Goal: Task Accomplishment & Management: Manage account settings

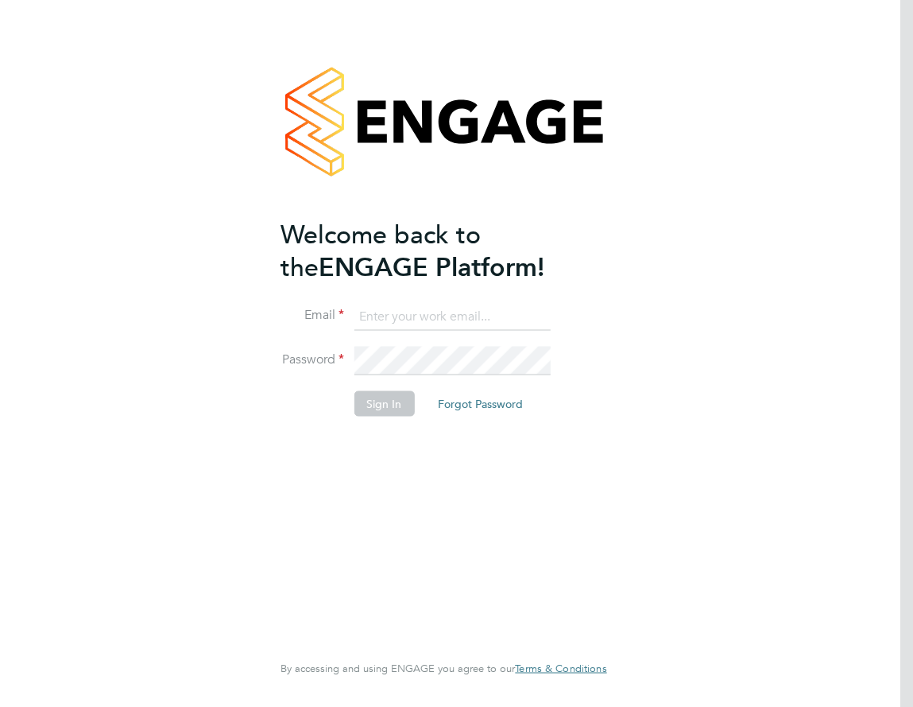
type input "Beth@carbonrecruitment.co.uk"
click at [378, 401] on button "Sign In" at bounding box center [384, 402] width 60 height 25
click at [376, 405] on div "Sorry, we are having problems connecting to our services." at bounding box center [443, 353] width 913 height 707
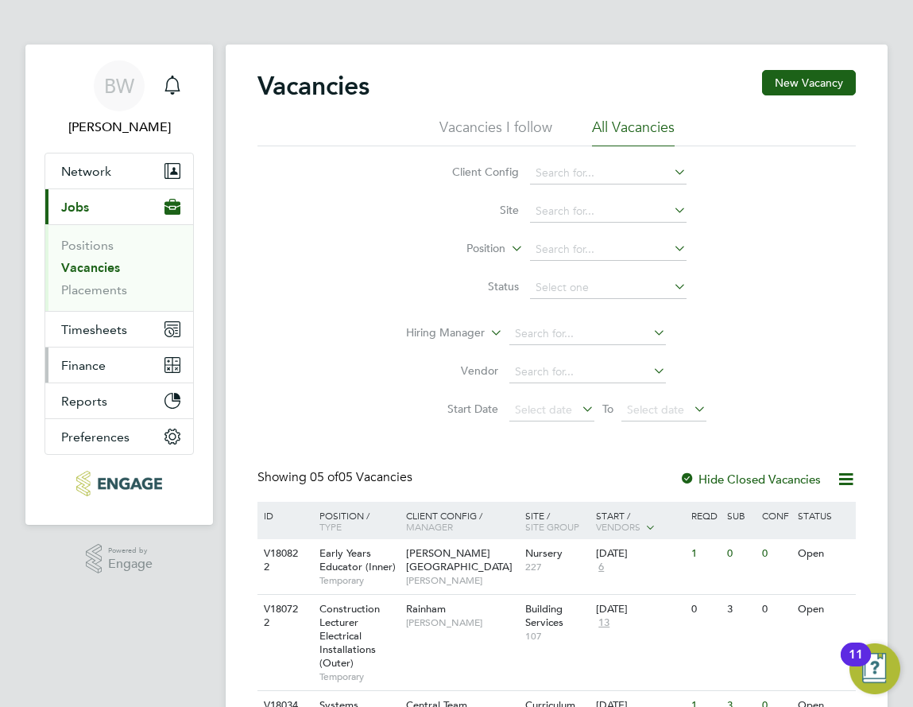
click at [117, 370] on button "Finance" at bounding box center [119, 364] width 148 height 35
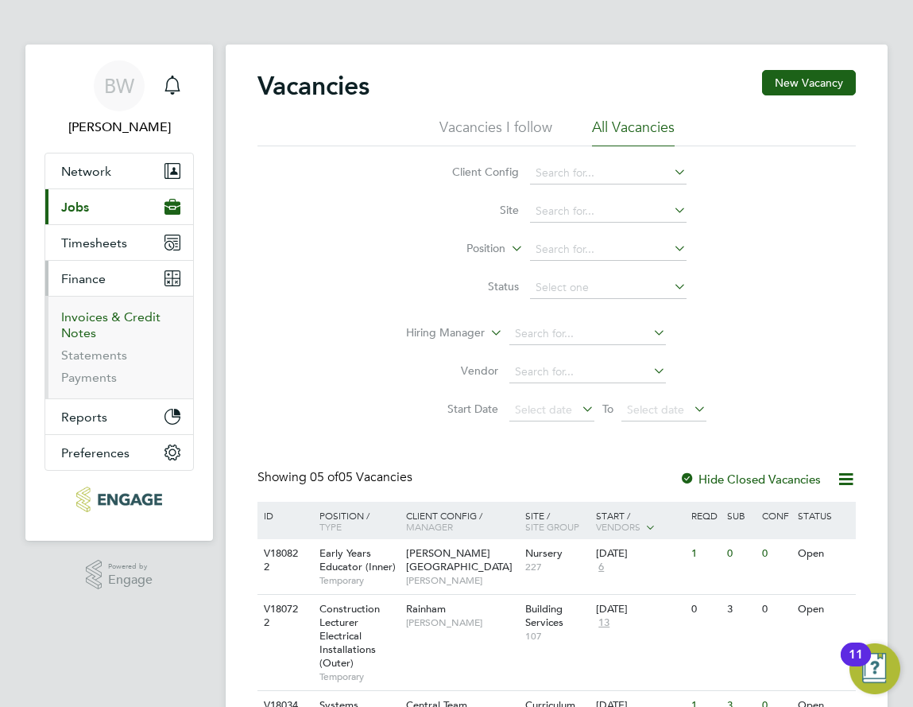
click at [125, 317] on link "Invoices & Credit Notes" at bounding box center [110, 324] width 99 height 31
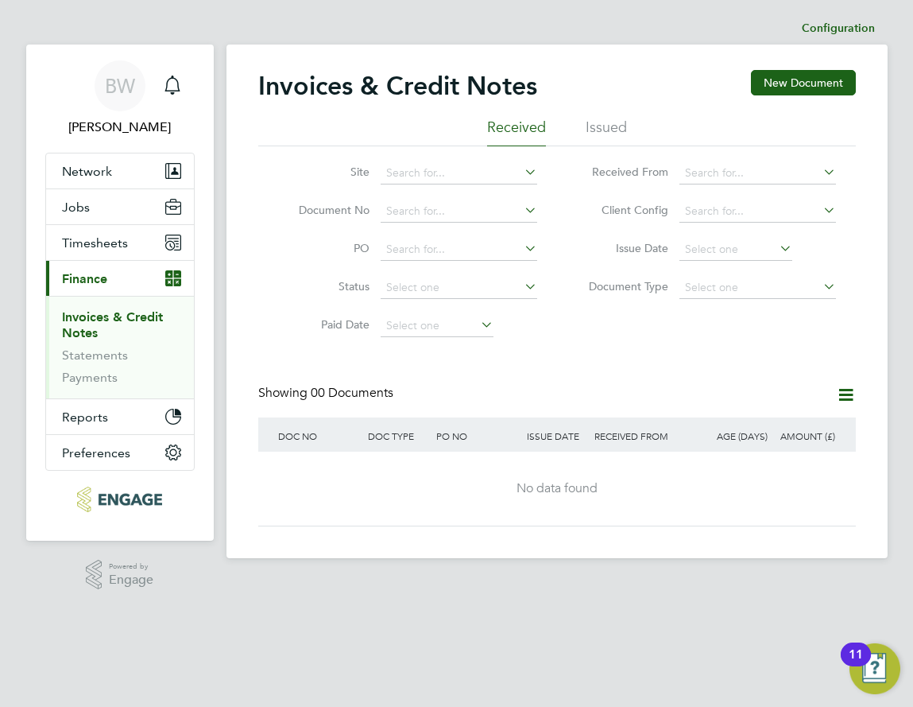
click at [614, 137] on li "Issued" at bounding box center [606, 132] width 41 height 29
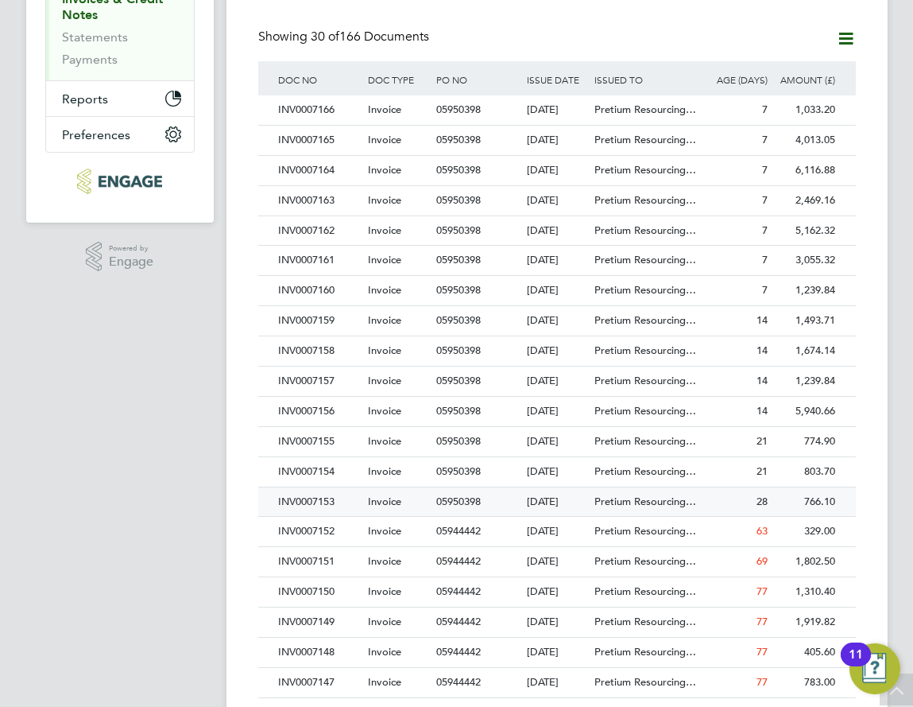
click at [399, 508] on div "Invoice" at bounding box center [398, 501] width 68 height 29
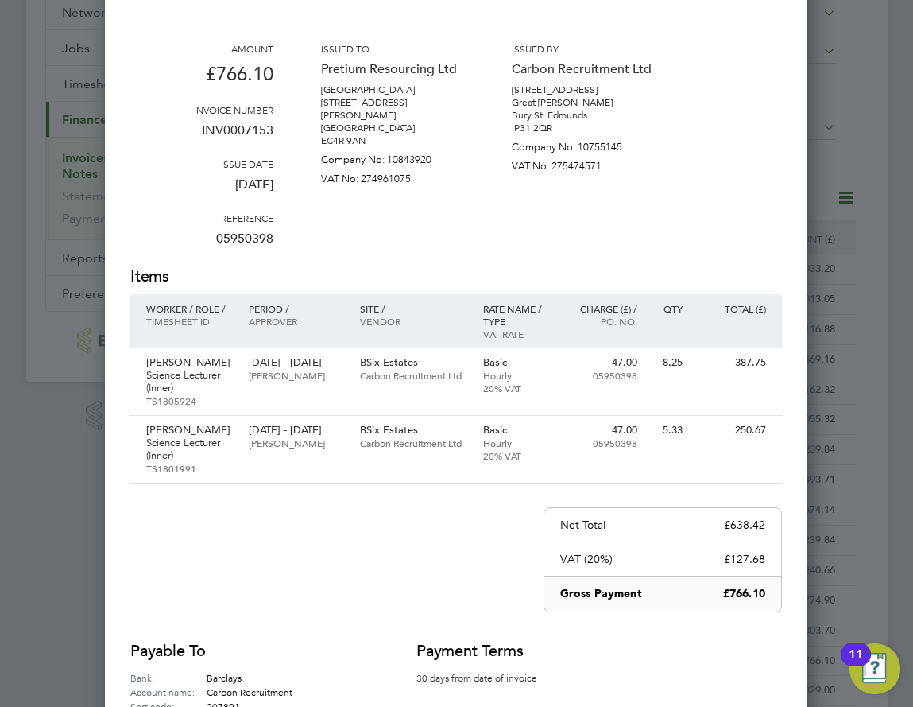
click at [406, 521] on div "Invoice Amount £766.10 Invoice number INV0007153 Issue date [DATE] Reference 05…" at bounding box center [456, 336] width 652 height 782
click at [568, 440] on p "05950398" at bounding box center [602, 442] width 69 height 13
click at [402, 588] on div "Invoice Amount £766.10 Invoice number INV0007153 Issue date [DATE] Reference 05…" at bounding box center [456, 336] width 652 height 782
click at [386, 540] on div "Invoice Amount £766.10 Invoice number INV0007153 Issue date [DATE] Reference 05…" at bounding box center [456, 336] width 652 height 782
click at [440, 558] on div "Invoice Amount £766.10 Invoice number INV0007153 Issue date [DATE] Reference 05…" at bounding box center [456, 336] width 652 height 782
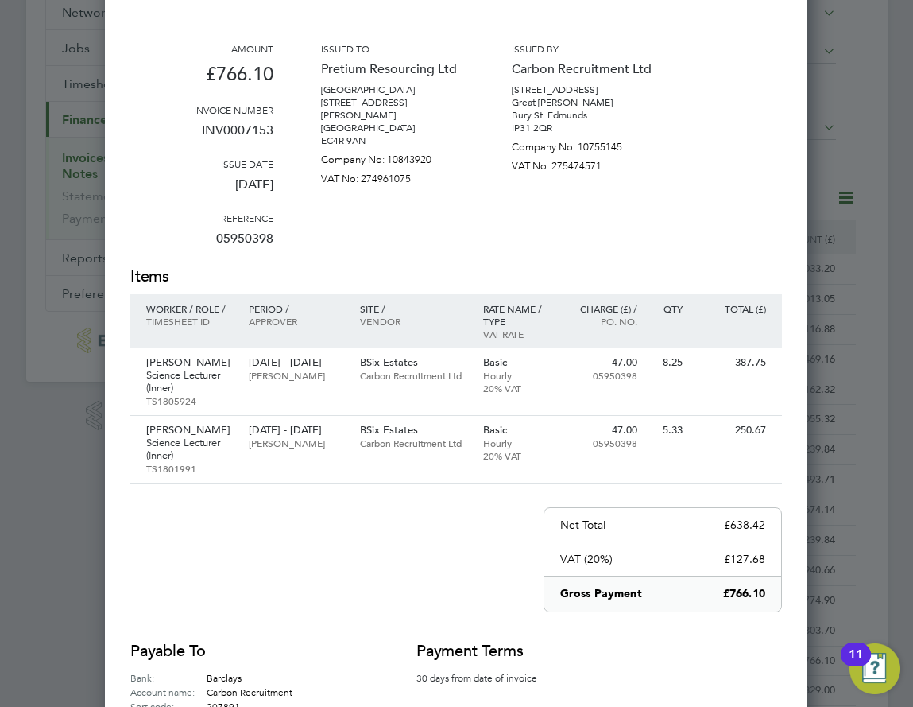
click at [305, 546] on div "Invoice Amount £766.10 Invoice number INV0007153 Issue date [DATE] Reference 05…" at bounding box center [456, 336] width 652 height 782
click at [367, 553] on div "Invoice Amount £766.10 Invoice number INV0007153 Issue date [DATE] Reference 05…" at bounding box center [456, 336] width 652 height 782
click at [366, 221] on div "Issued to Pretium Resourcing Ltd [GEOGRAPHIC_DATA] [STREET_ADDRESS][PERSON_NAME…" at bounding box center [392, 153] width 143 height 223
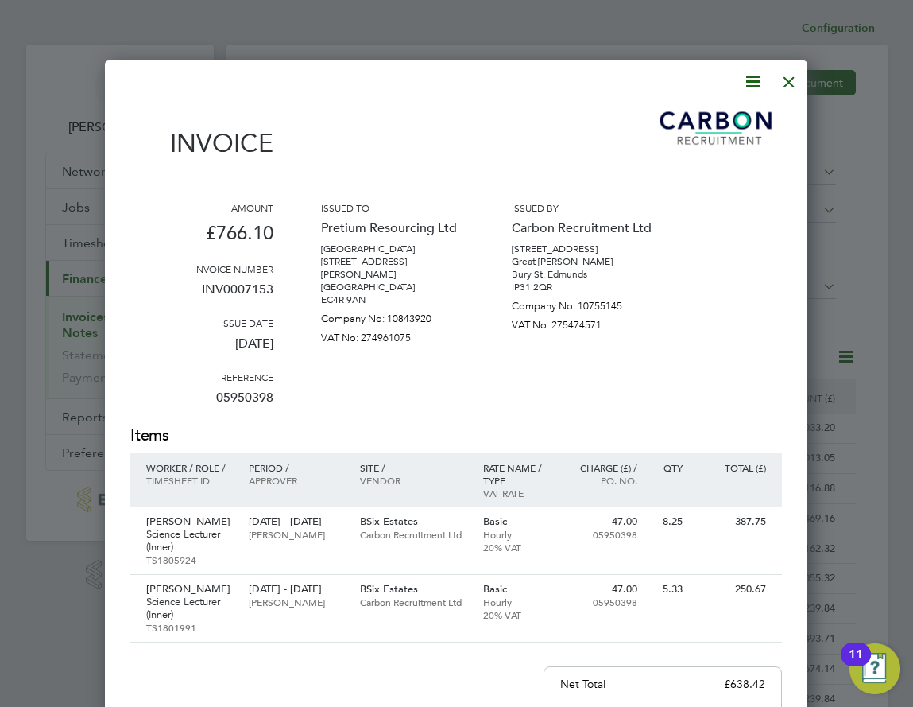
scroll to position [79, 0]
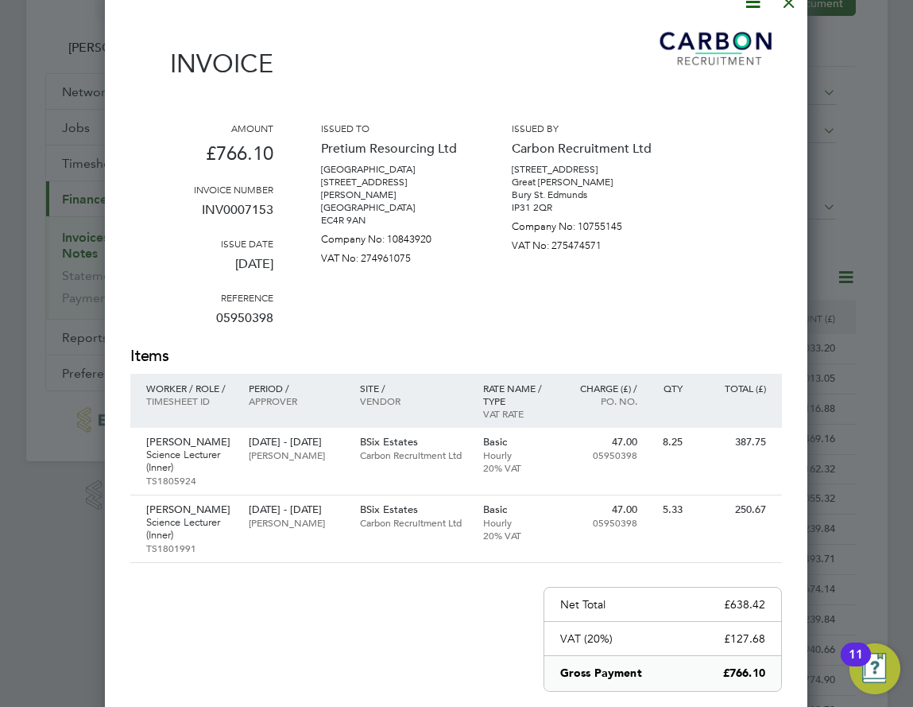
drag, startPoint x: 605, startPoint y: 74, endPoint x: 721, endPoint y: 55, distance: 117.6
click at [606, 74] on div "Invoice" at bounding box center [456, 60] width 652 height 70
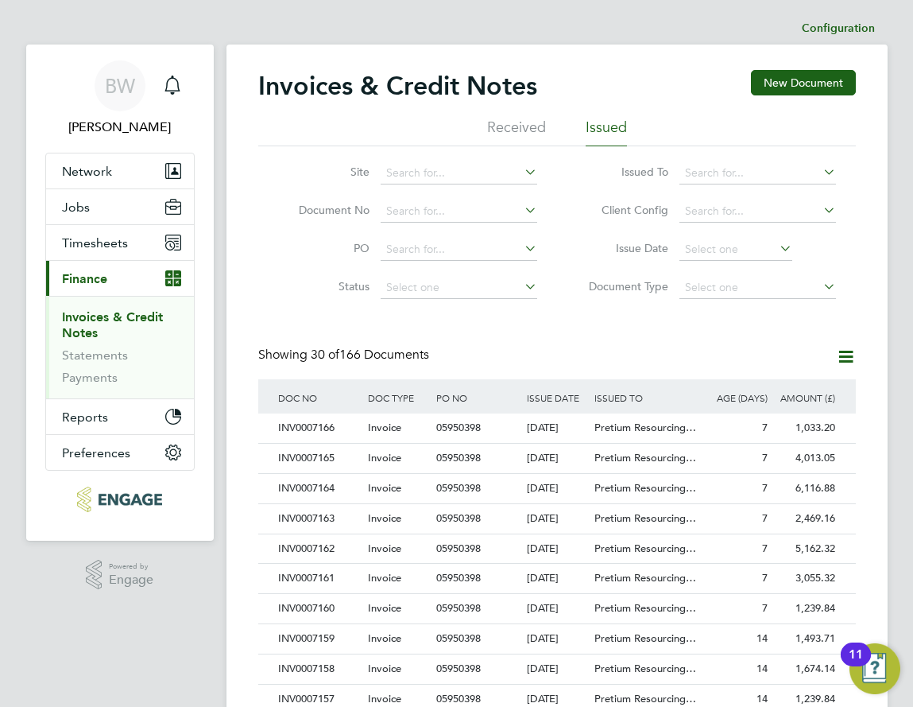
scroll to position [397, 0]
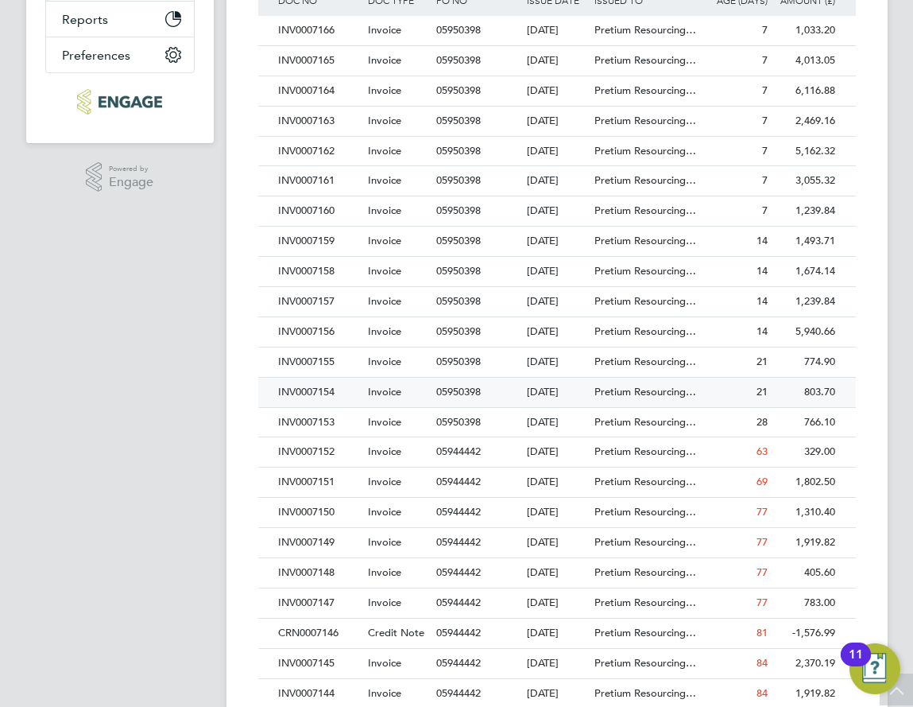
click at [407, 388] on div "Invoice" at bounding box center [398, 392] width 68 height 29
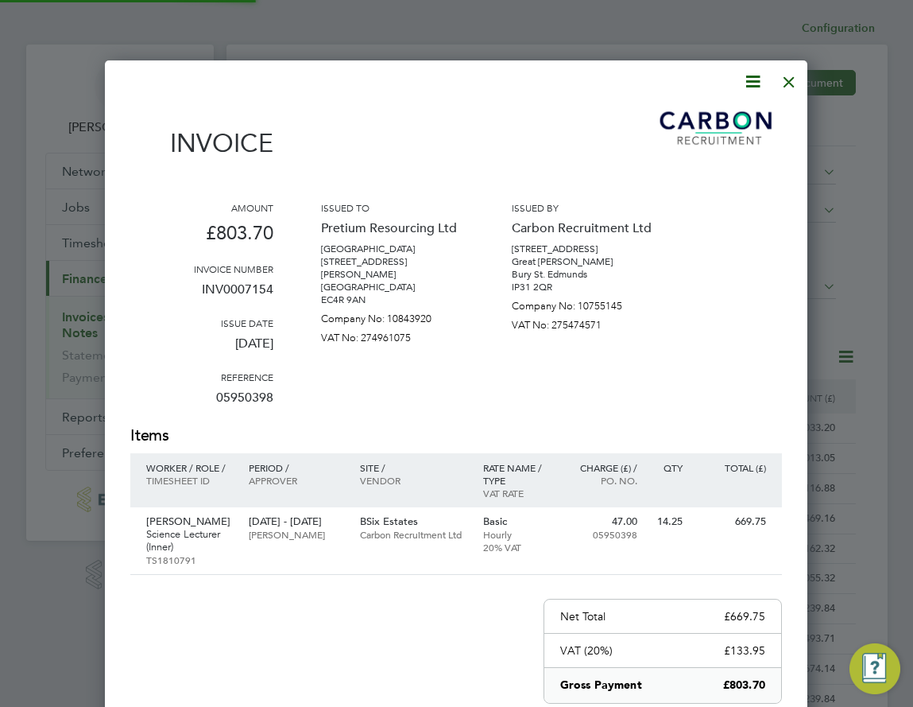
scroll to position [846, 703]
click at [704, 445] on h2 "Items" at bounding box center [456, 435] width 652 height 22
click at [795, 83] on div at bounding box center [789, 78] width 29 height 29
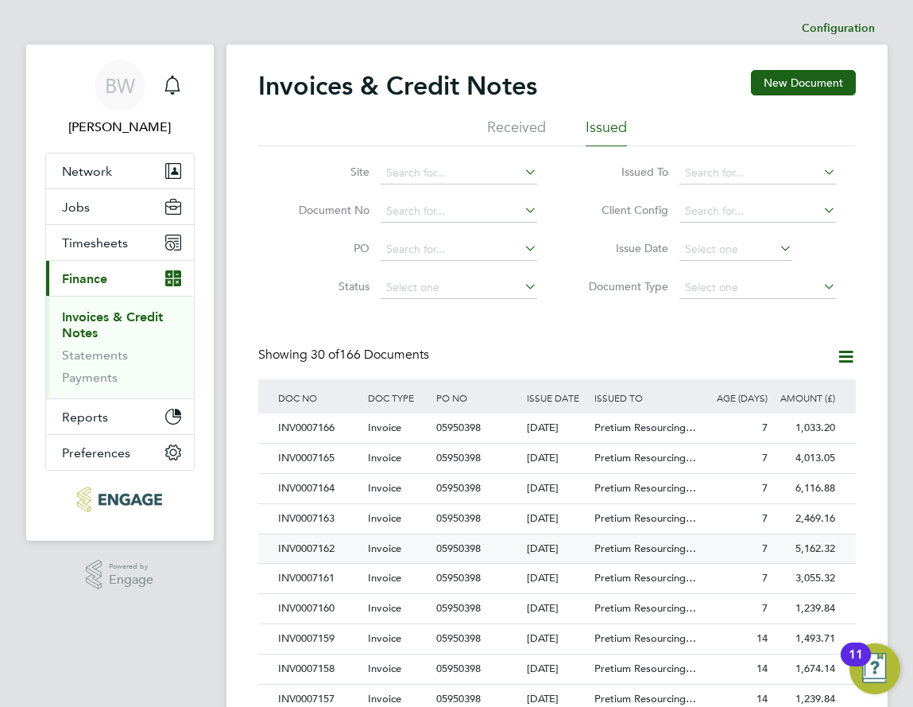
scroll to position [79, 0]
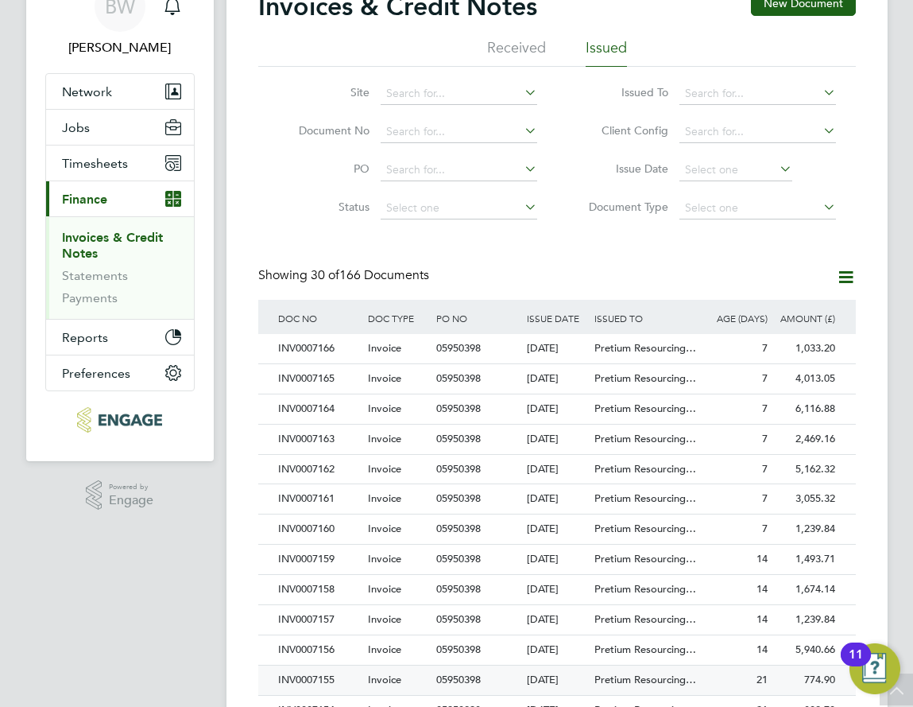
click at [383, 671] on div "Invoice" at bounding box center [398, 679] width 68 height 29
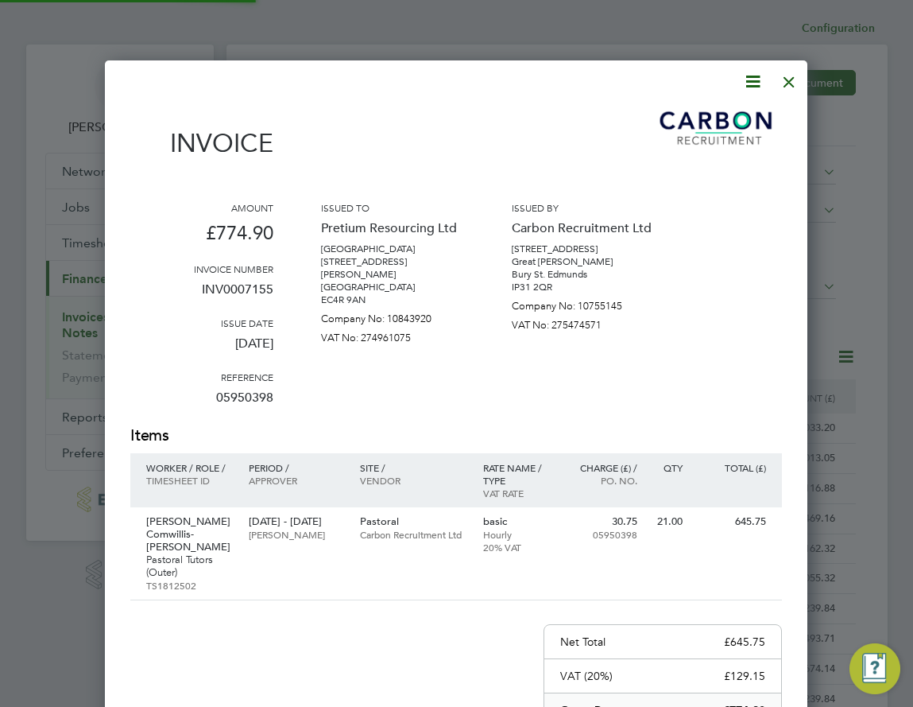
scroll to position [858, 703]
click at [411, 640] on div "Invoice Amount £774.90 Invoice number INV0007155 Issue date [DATE] Reference 05…" at bounding box center [456, 474] width 652 height 740
click at [565, 314] on p "VAT No: 275474571" at bounding box center [583, 321] width 143 height 19
click at [791, 85] on div at bounding box center [789, 78] width 29 height 29
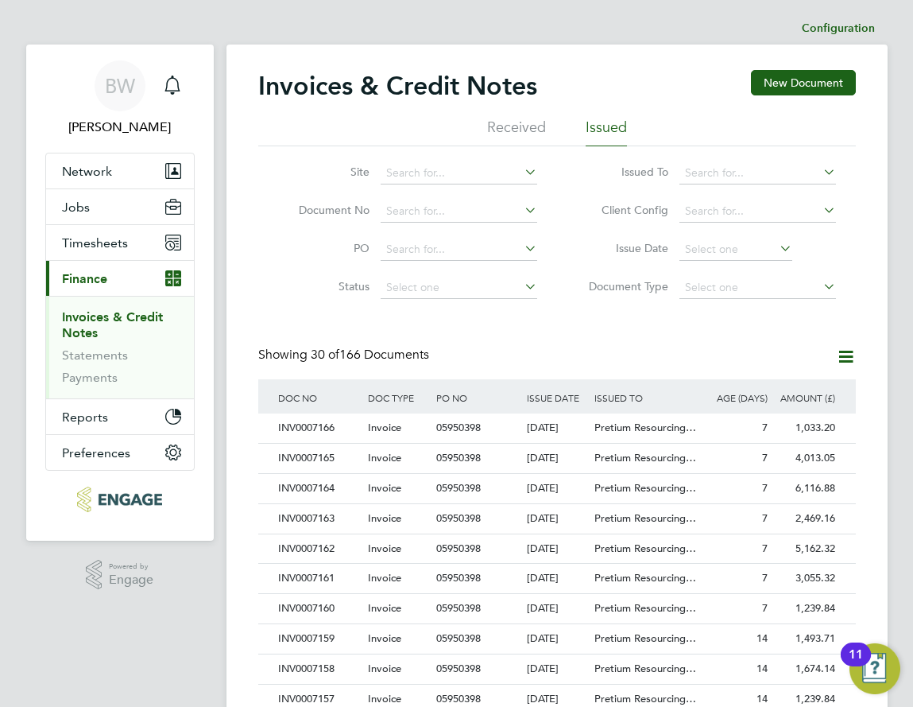
click at [873, 183] on div "Invoices & Credit Notes New Document Received Issued Site Document No PO Status…" at bounding box center [557, 720] width 661 height 1351
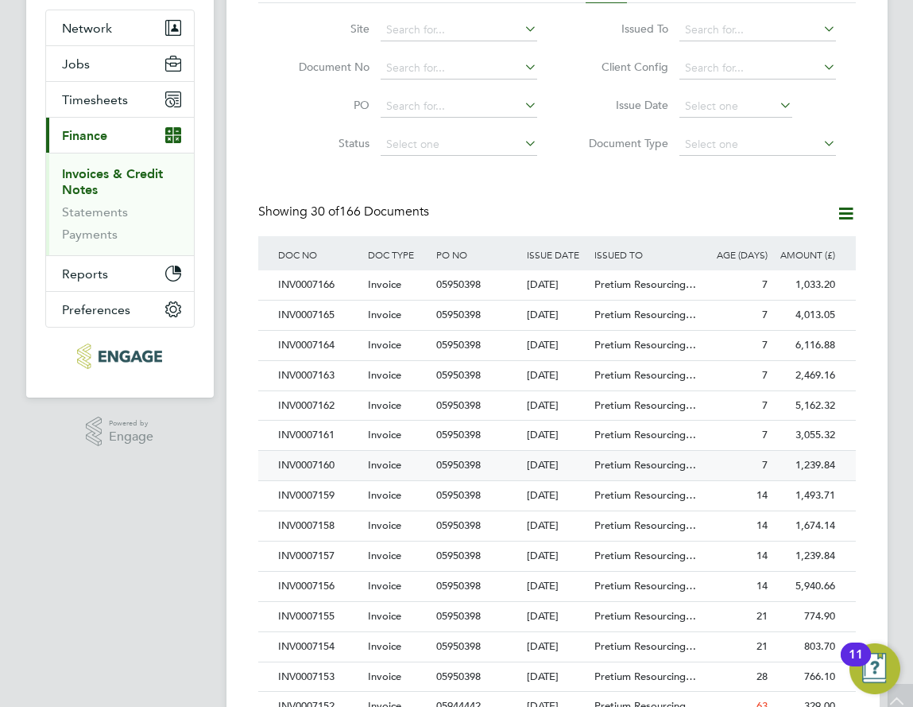
scroll to position [159, 0]
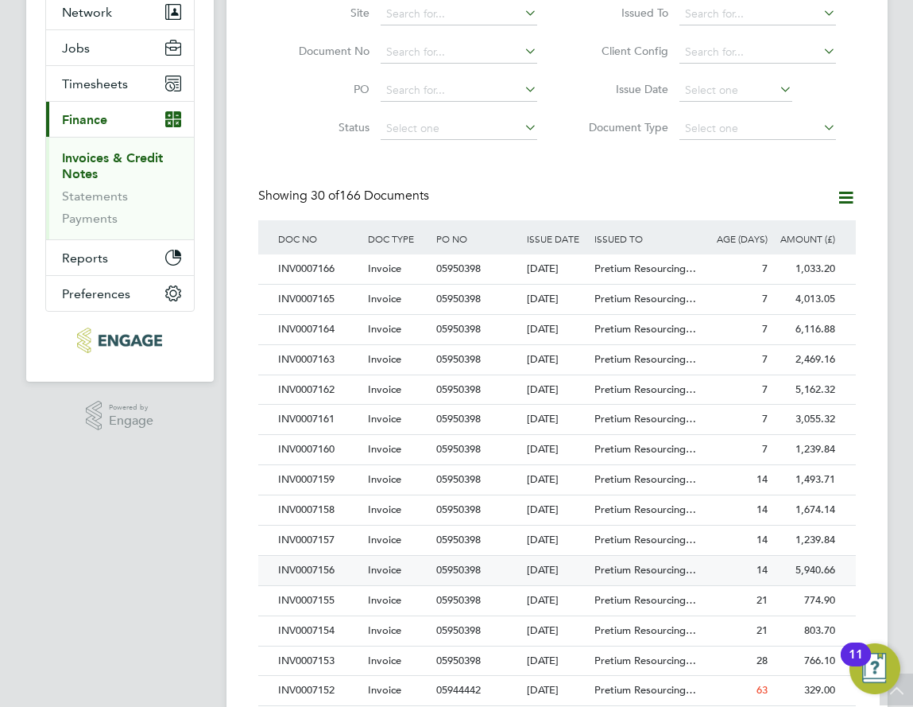
click at [379, 571] on span "Invoice" at bounding box center [384, 570] width 33 height 14
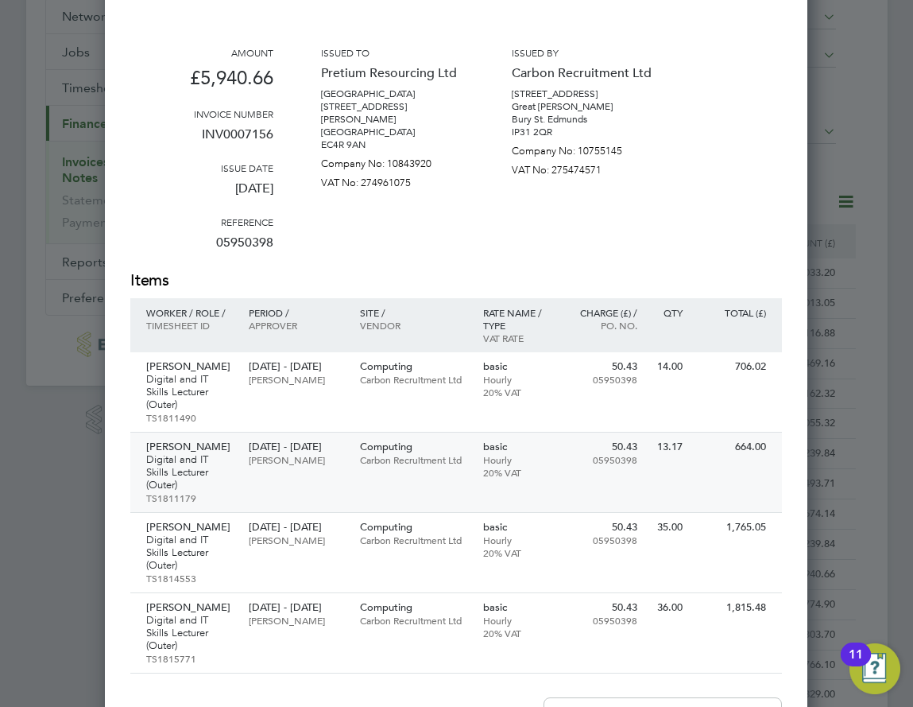
scroll to position [238, 0]
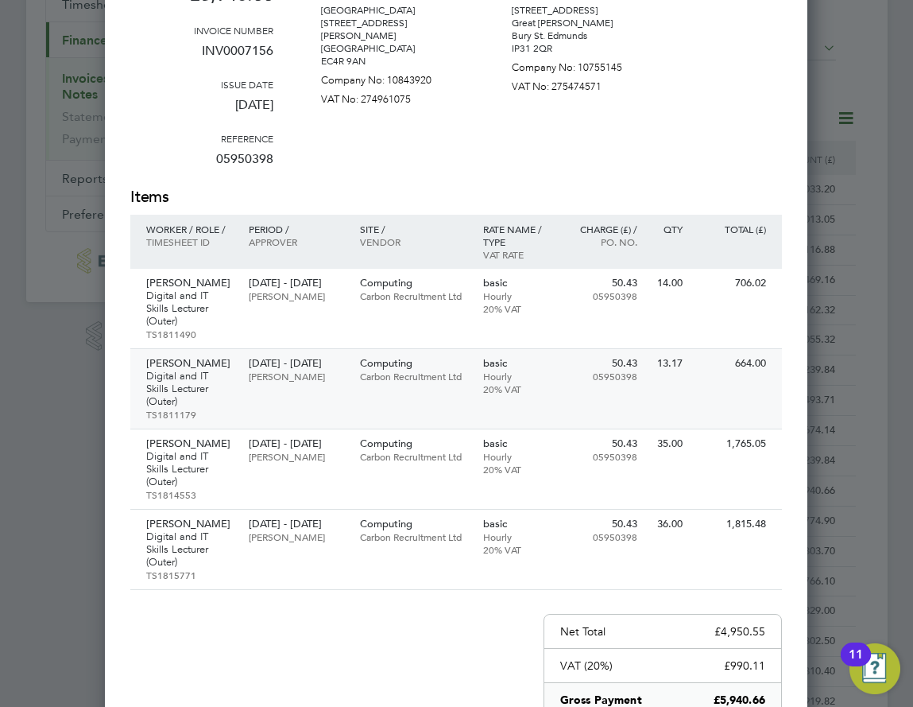
click at [517, 420] on div "[PERSON_NAME] Digital and IT Skills Lecturer (Outer) TS1811179 [DATE] - [DATE] …" at bounding box center [456, 389] width 652 height 80
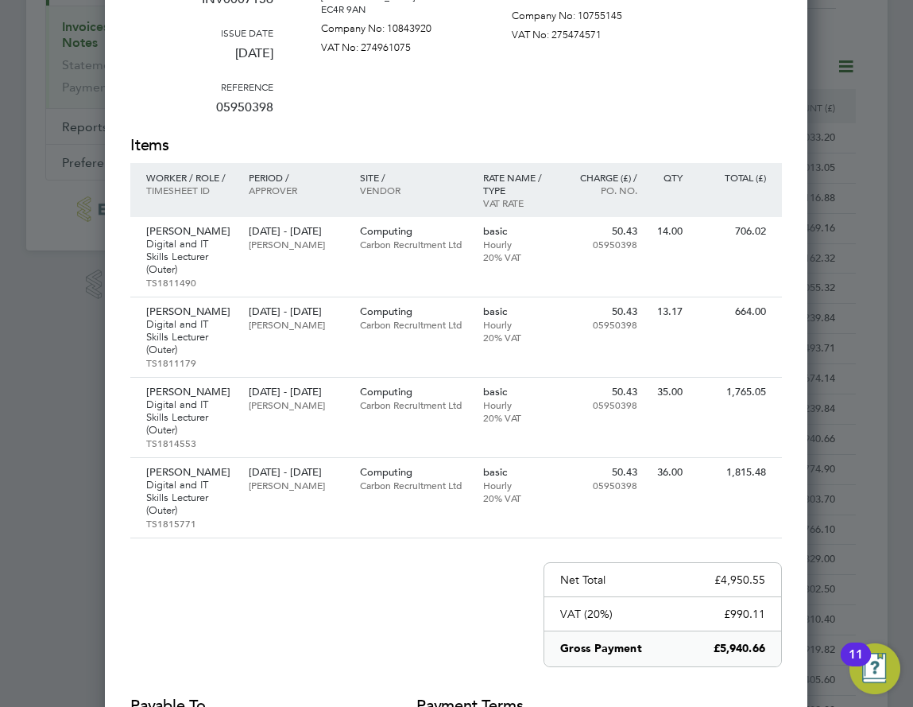
scroll to position [318, 0]
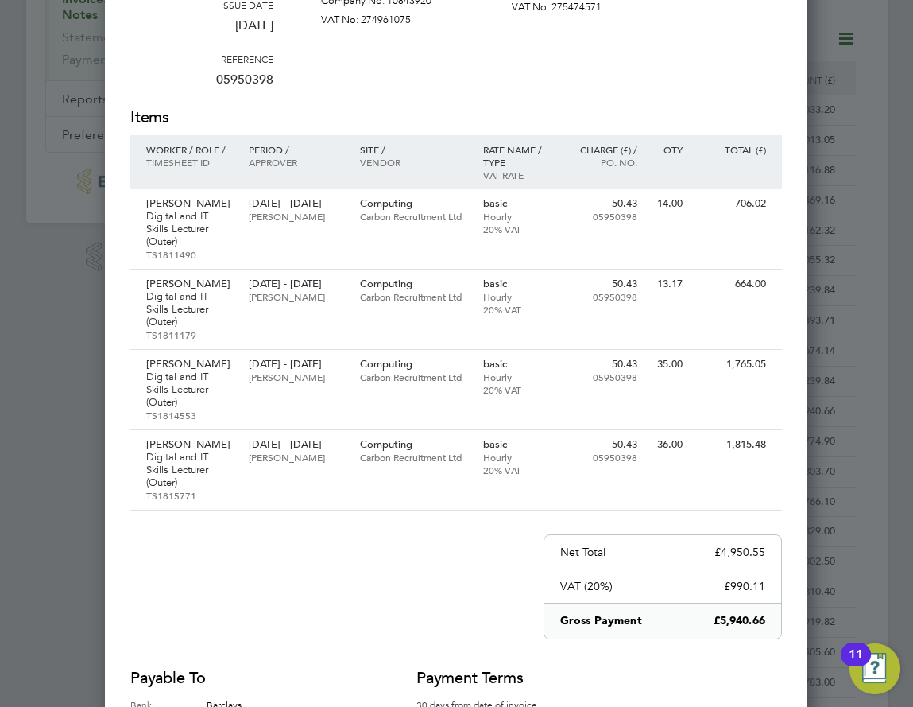
drag, startPoint x: 668, startPoint y: 35, endPoint x: 649, endPoint y: 33, distance: 18.3
click at [862, 160] on div at bounding box center [456, 353] width 913 height 707
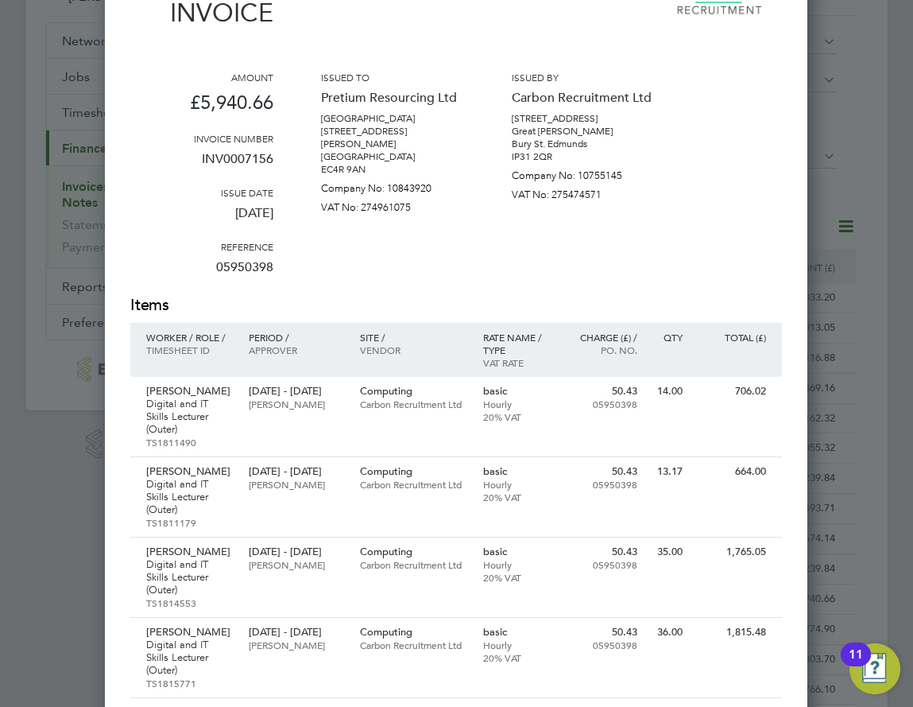
scroll to position [0, 0]
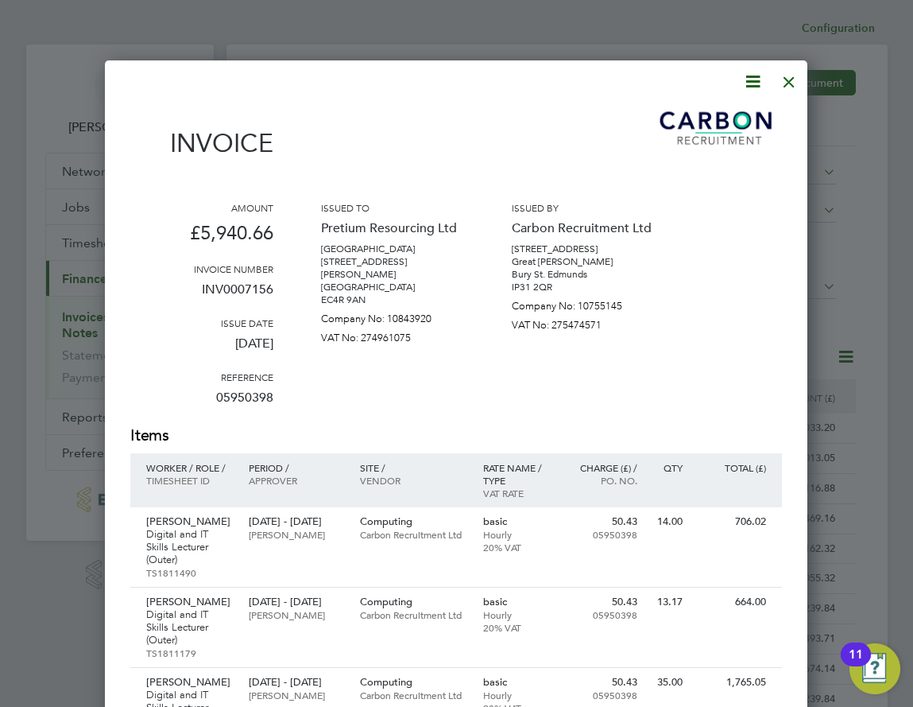
click at [787, 79] on div at bounding box center [789, 78] width 29 height 29
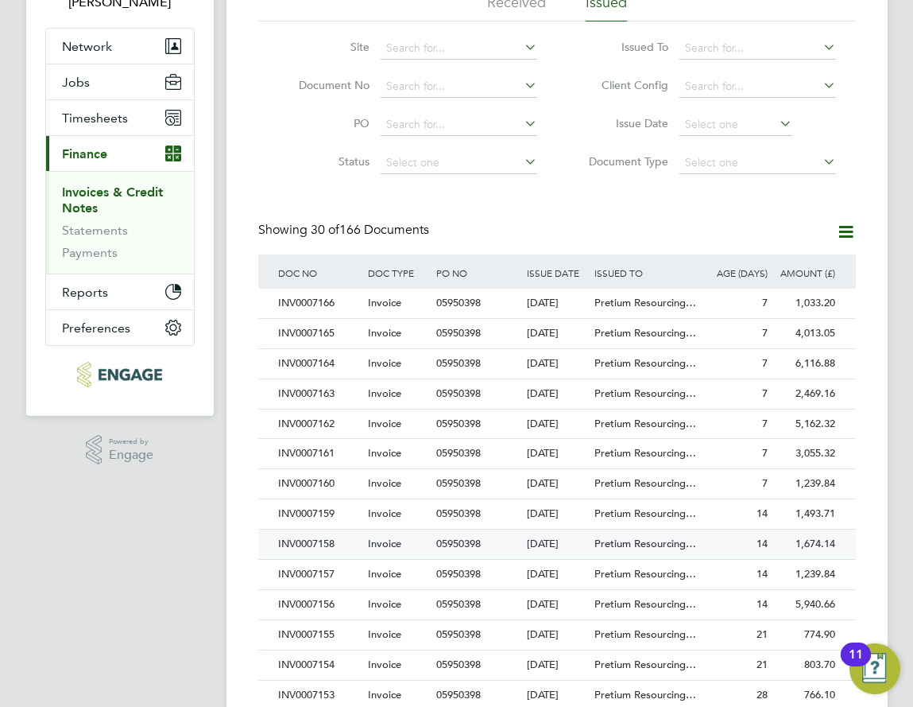
scroll to position [159, 0]
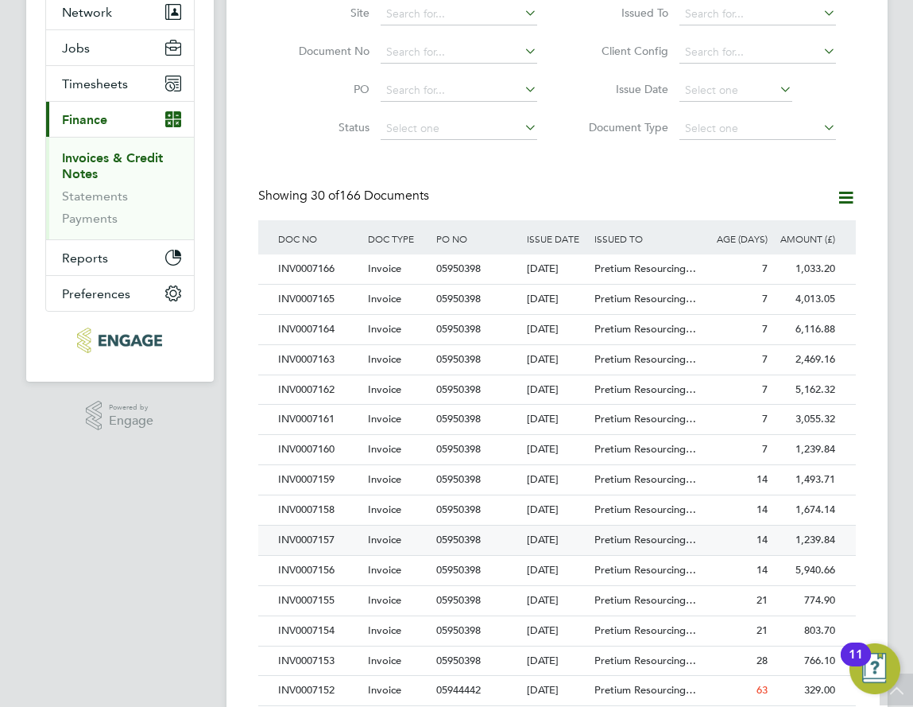
click at [385, 536] on span "Invoice" at bounding box center [384, 540] width 33 height 14
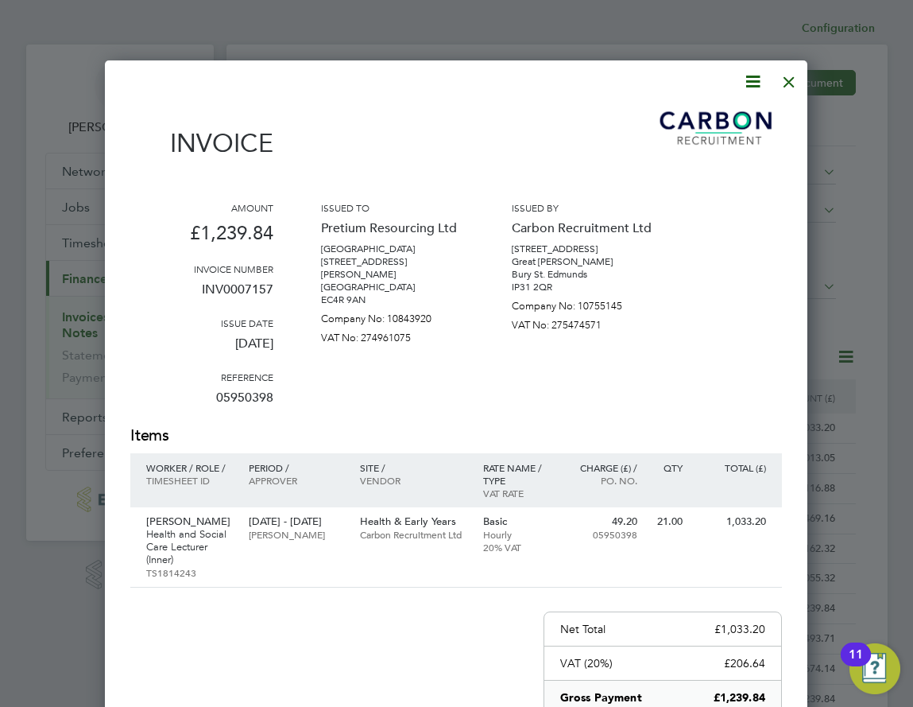
click at [785, 74] on div at bounding box center [789, 78] width 29 height 29
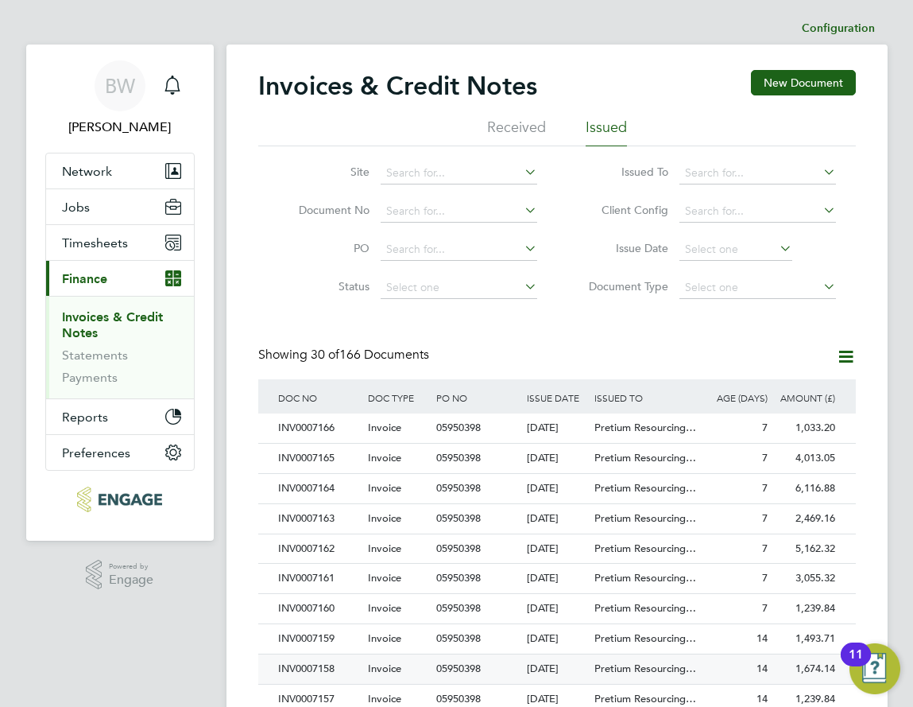
click at [379, 660] on div "Invoice" at bounding box center [398, 668] width 68 height 29
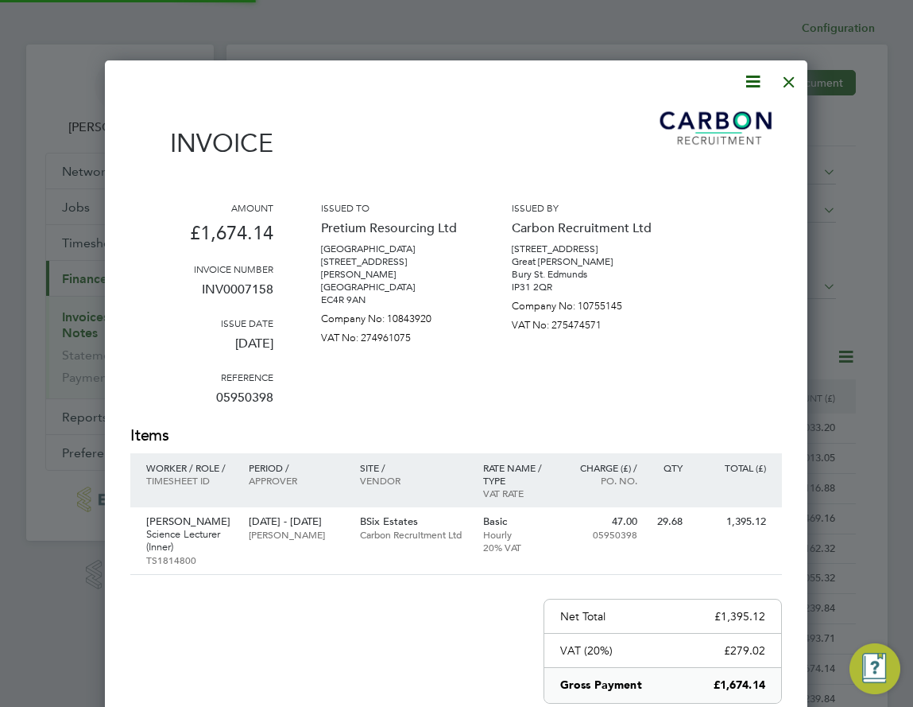
scroll to position [846, 703]
click at [787, 83] on div at bounding box center [789, 78] width 29 height 29
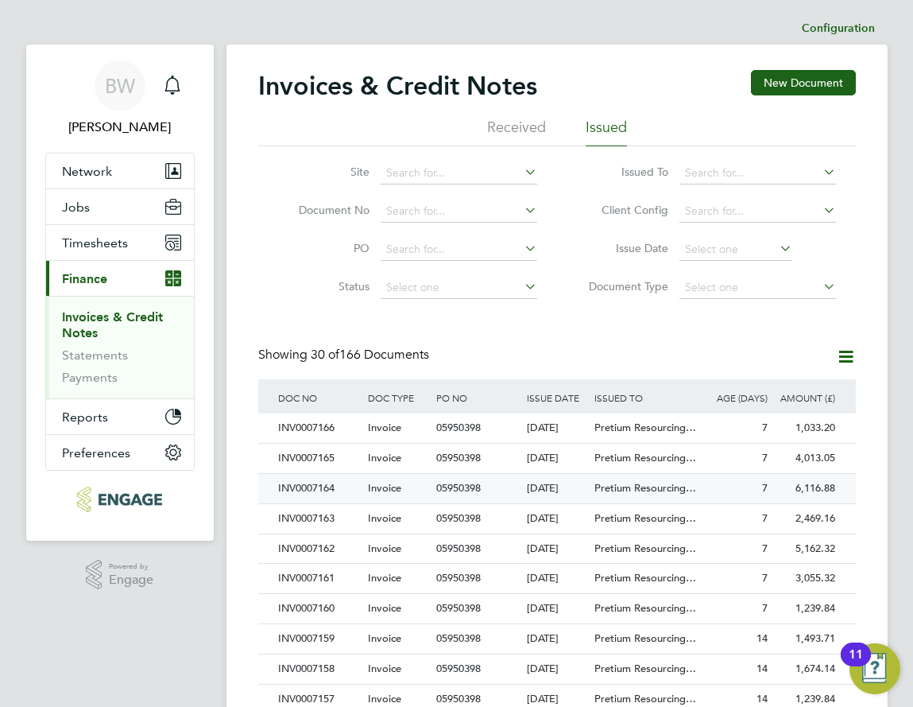
scroll to position [477, 0]
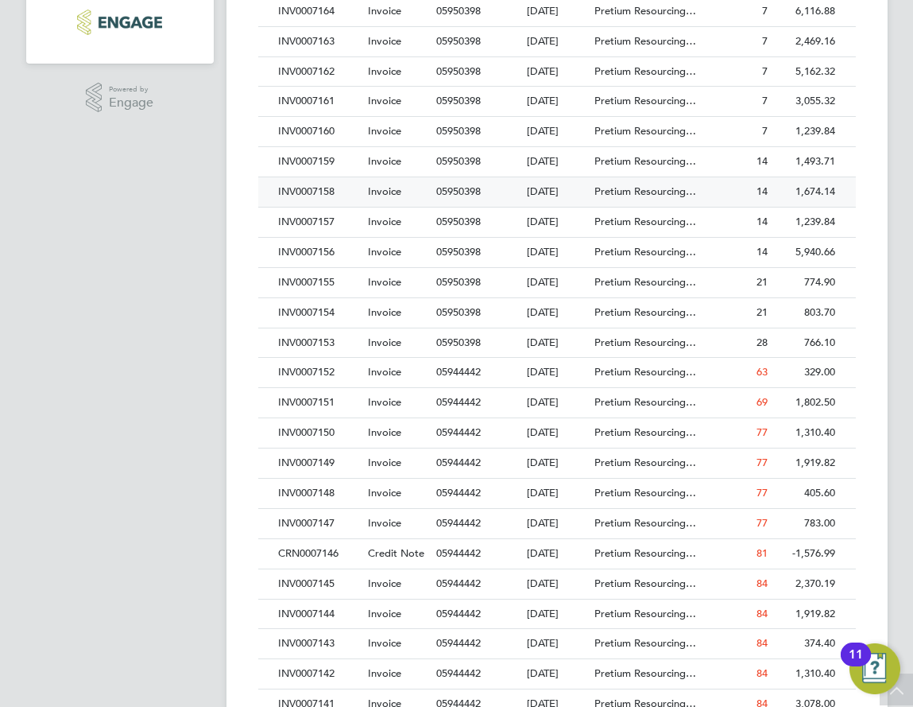
click at [344, 200] on div "INV0007158" at bounding box center [319, 191] width 91 height 29
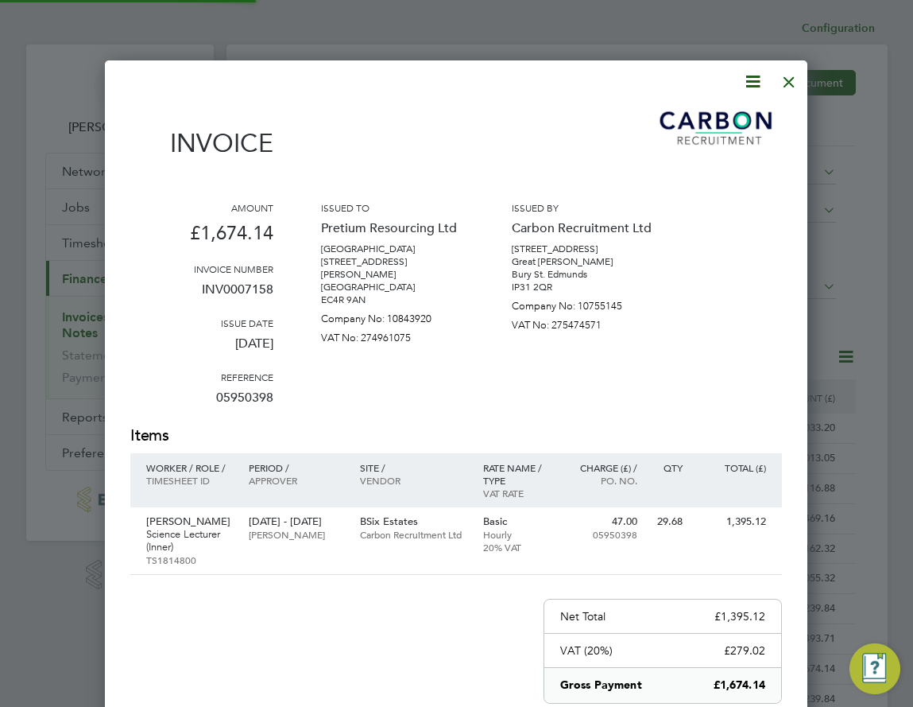
scroll to position [846, 703]
click at [789, 85] on div at bounding box center [789, 78] width 29 height 29
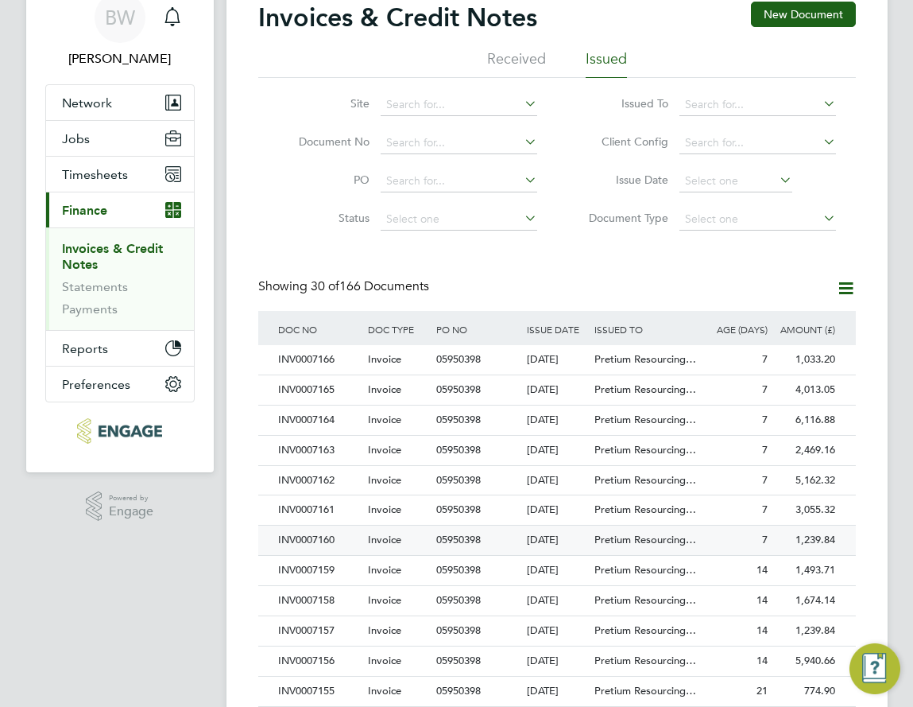
scroll to position [79, 0]
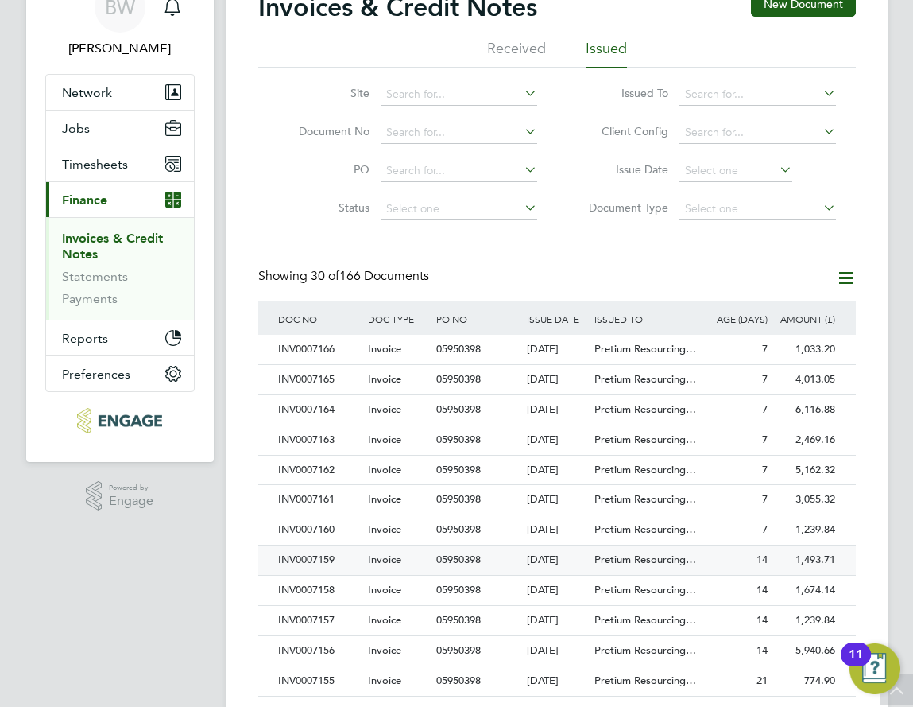
click at [380, 560] on span "Invoice" at bounding box center [384, 559] width 33 height 14
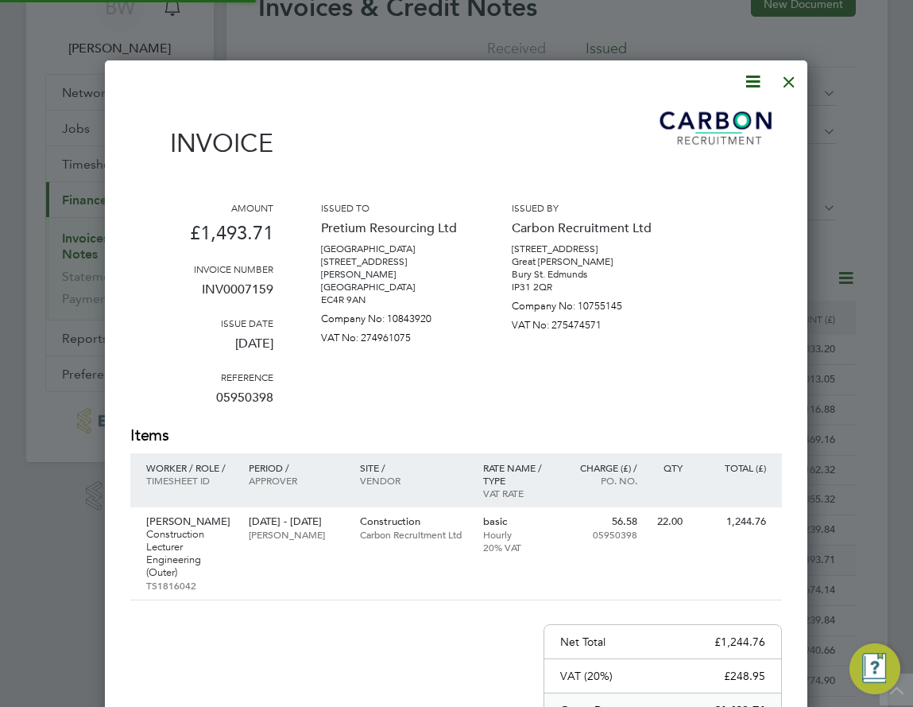
scroll to position [871, 703]
click at [800, 79] on div at bounding box center [789, 78] width 29 height 29
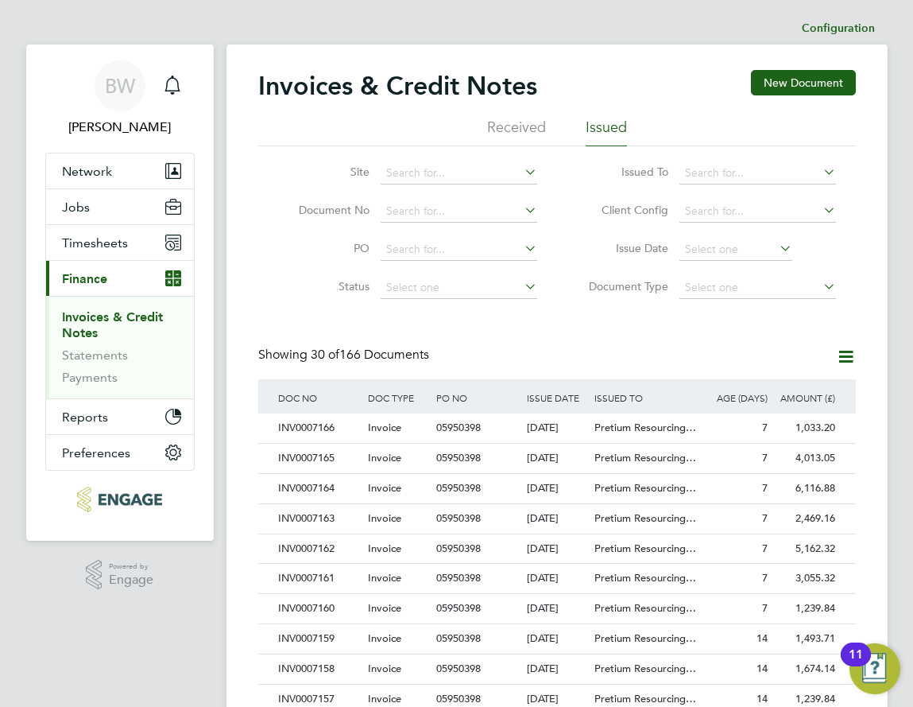
click at [877, 297] on div "Invoices & Credit Notes New Document Received Issued Site Document No PO Status…" at bounding box center [557, 720] width 661 height 1351
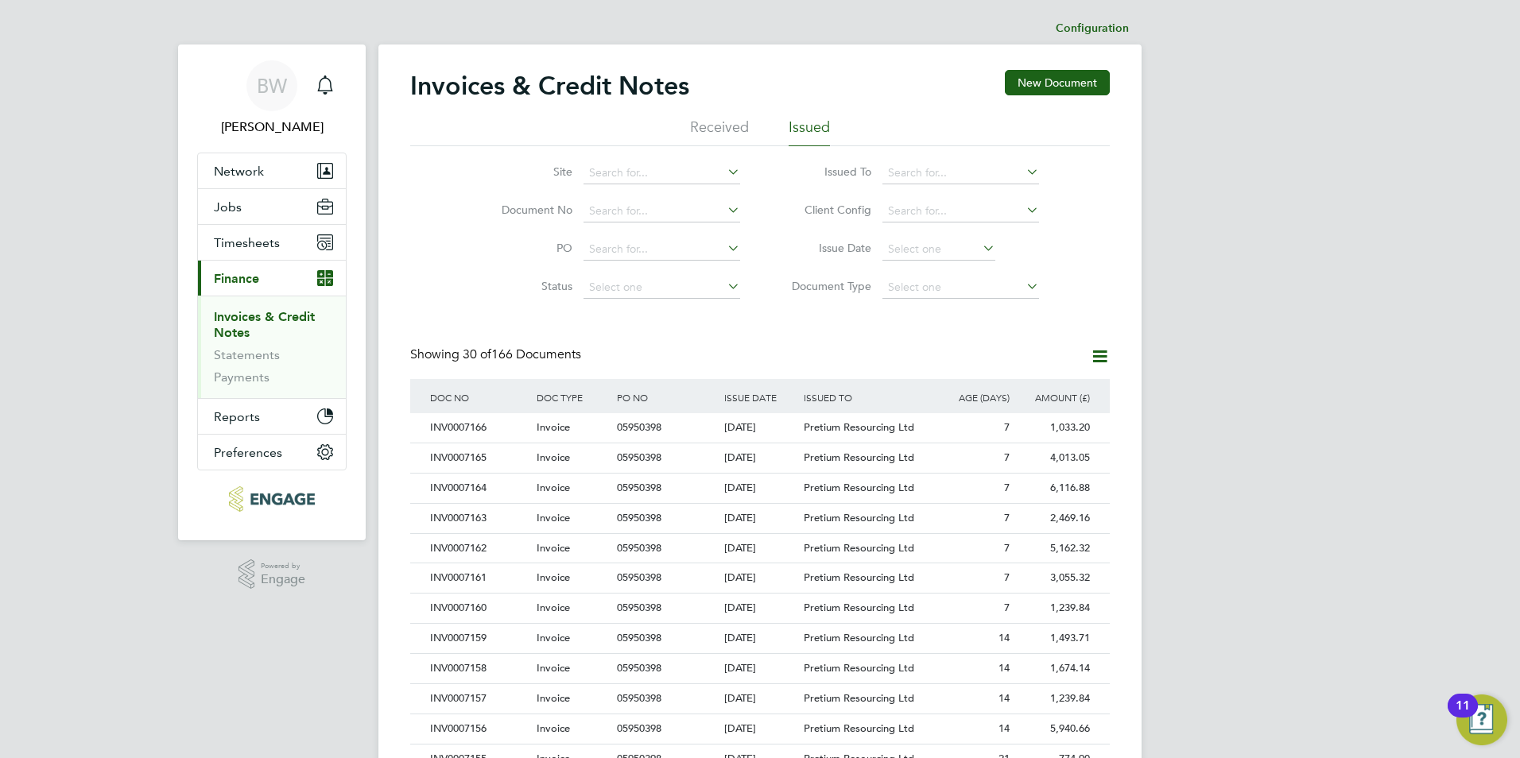
scroll to position [8, 8]
click at [744, 130] on li "Received" at bounding box center [719, 132] width 59 height 29
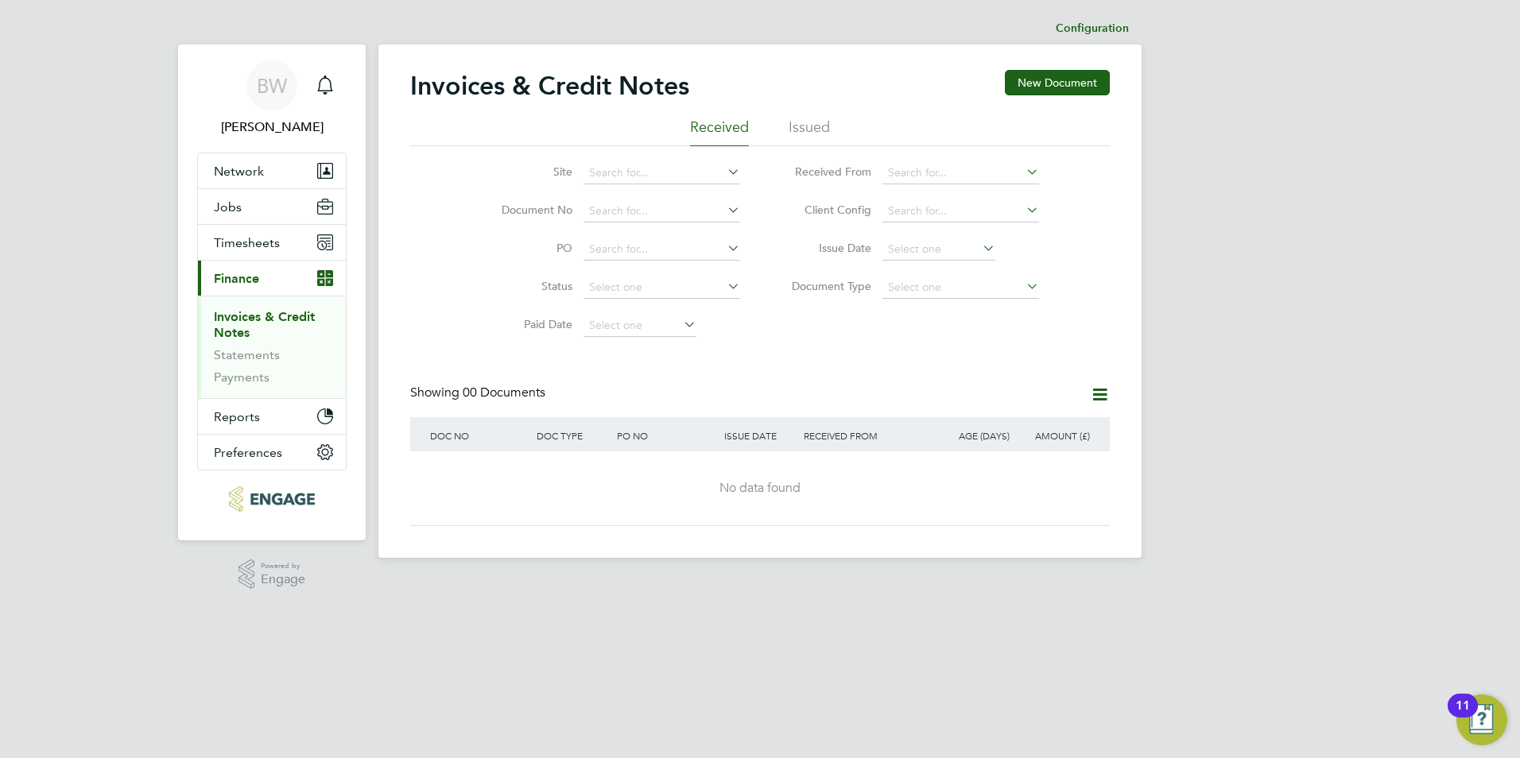
click at [796, 127] on li "Issued" at bounding box center [808, 132] width 41 height 29
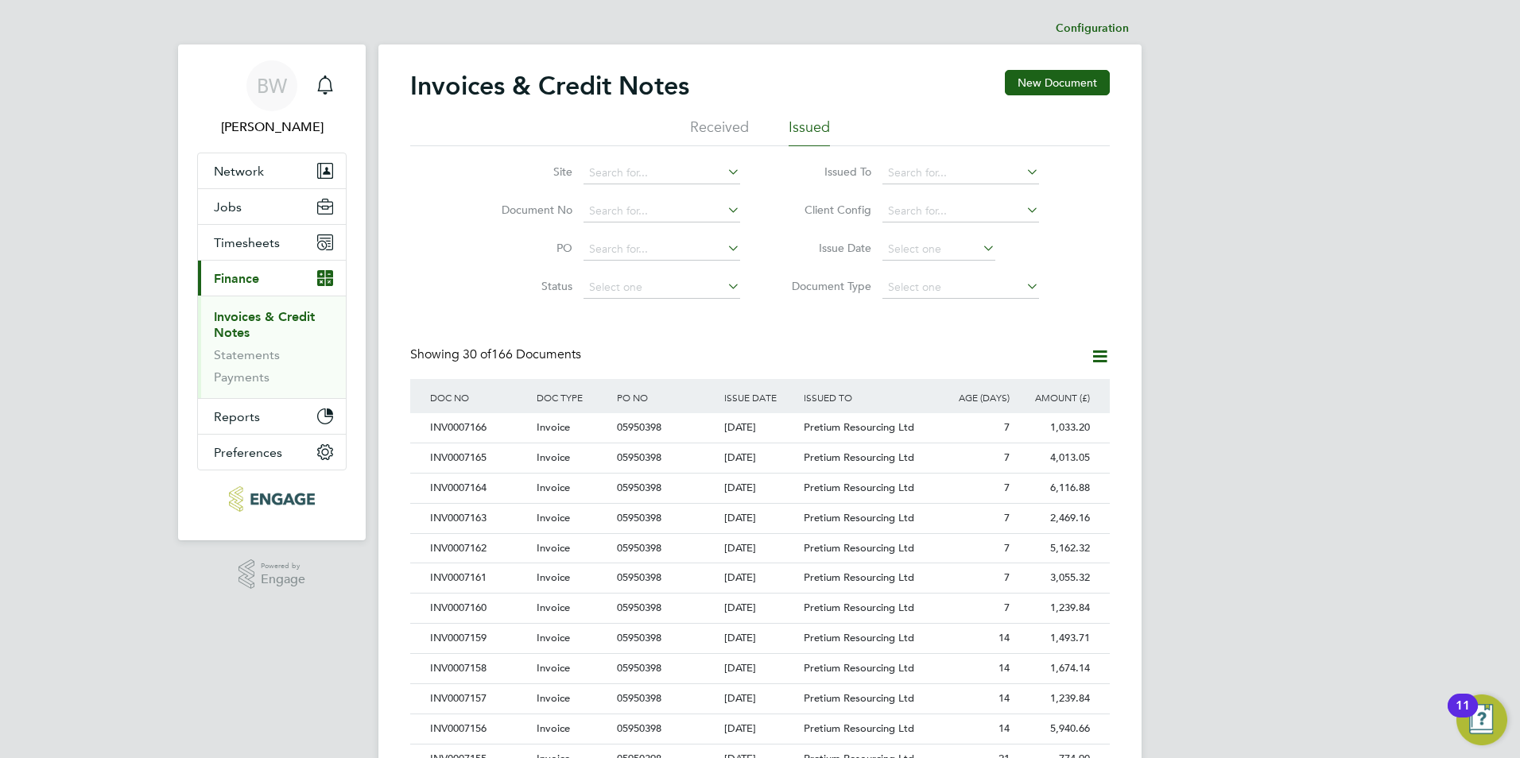
click at [830, 341] on div "Invoices & Credit Notes New Document Received Issued Site Document No PO Status…" at bounding box center [759, 709] width 699 height 1278
click at [273, 362] on link "Statements" at bounding box center [247, 354] width 66 height 15
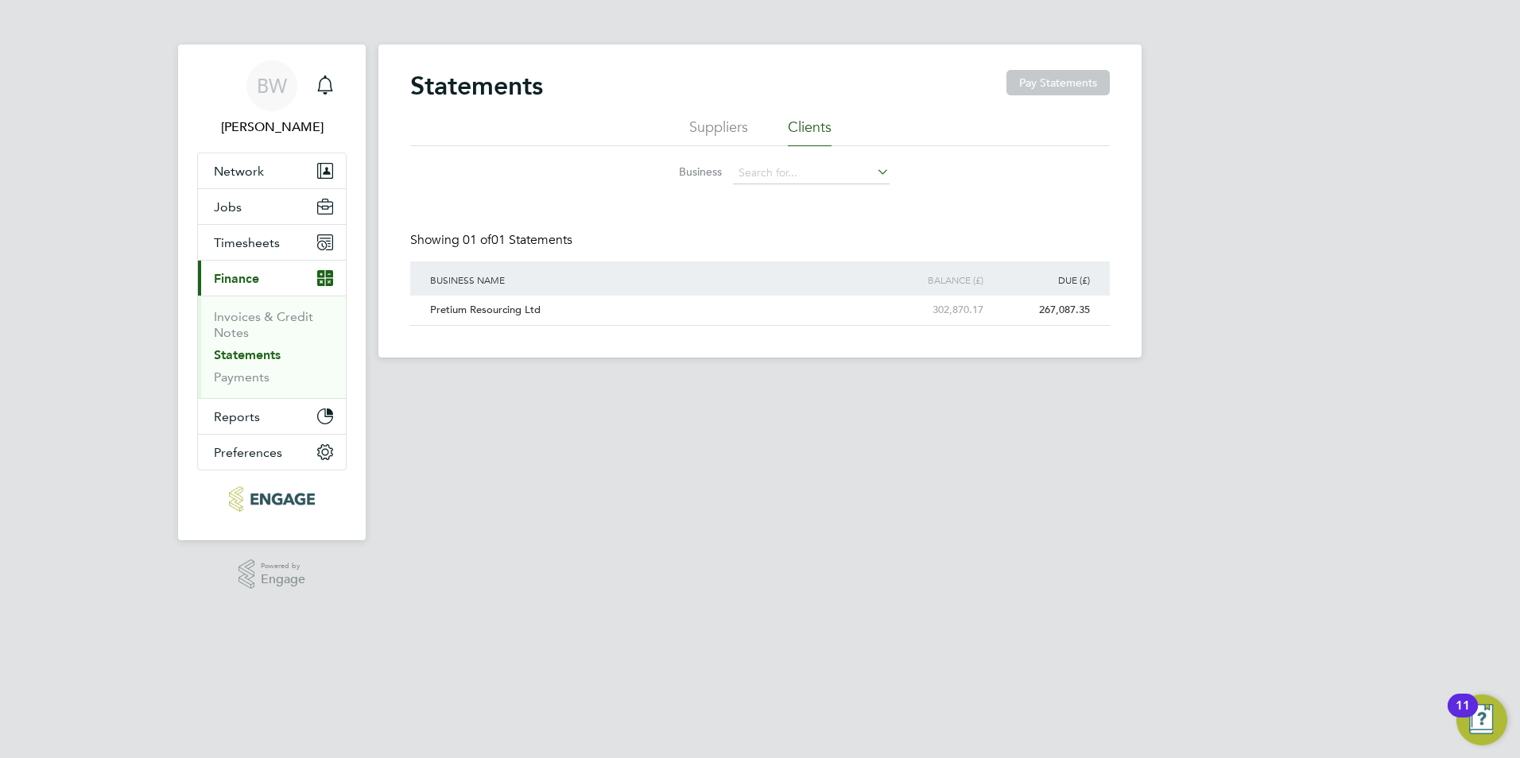
click at [689, 119] on li "Suppliers" at bounding box center [718, 132] width 59 height 29
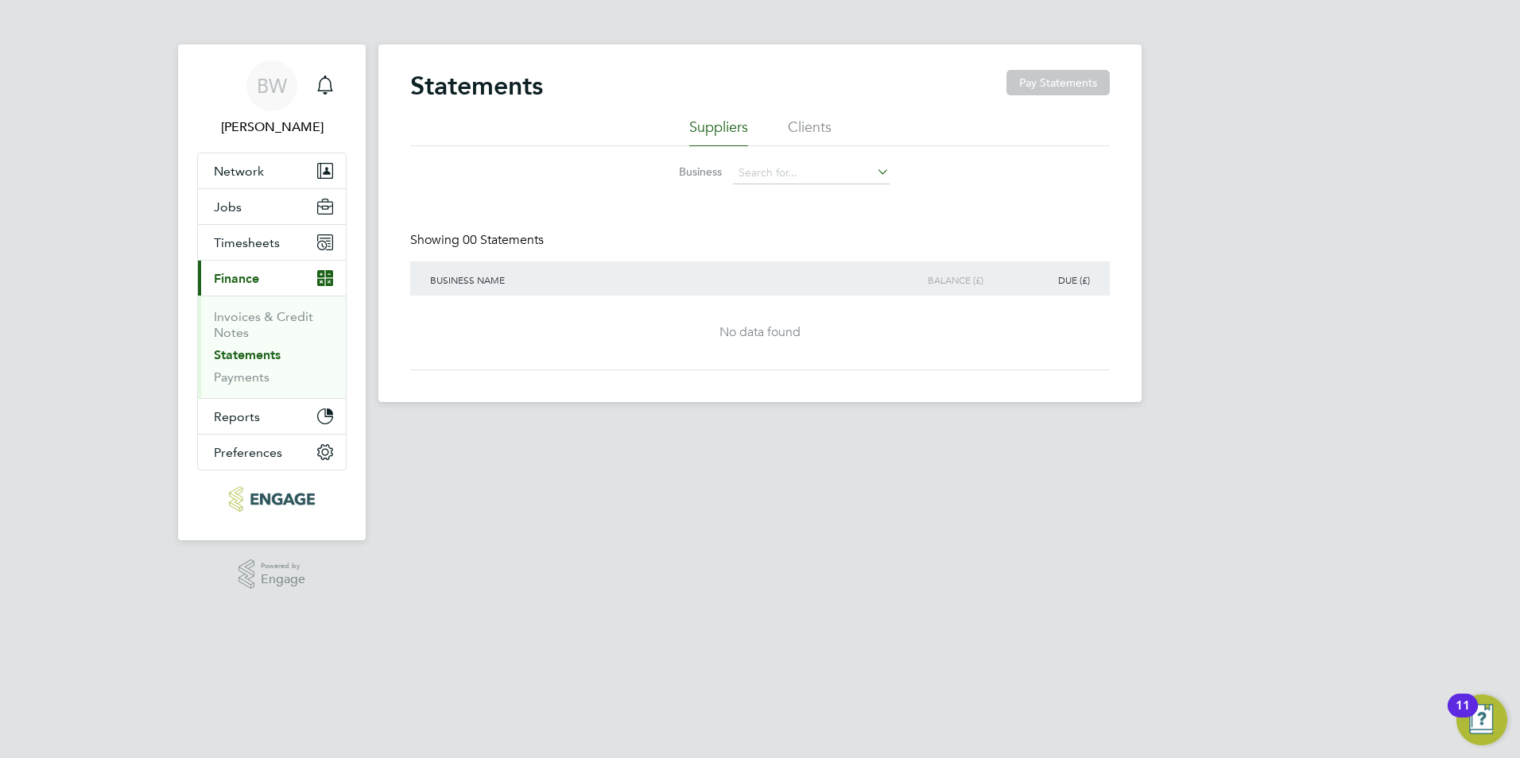
click at [807, 118] on li "Clients" at bounding box center [810, 132] width 44 height 29
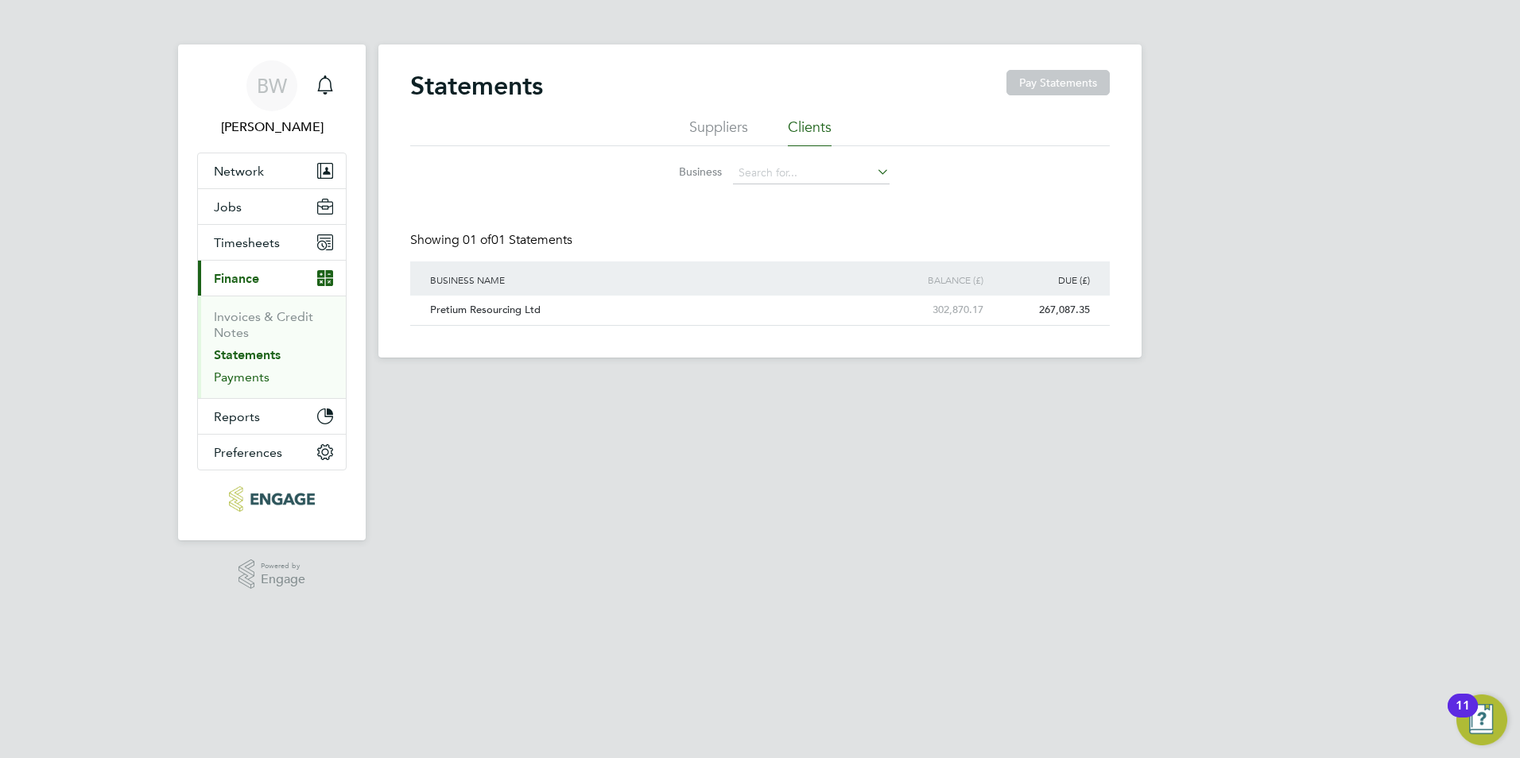
click at [246, 384] on link "Payments" at bounding box center [242, 377] width 56 height 15
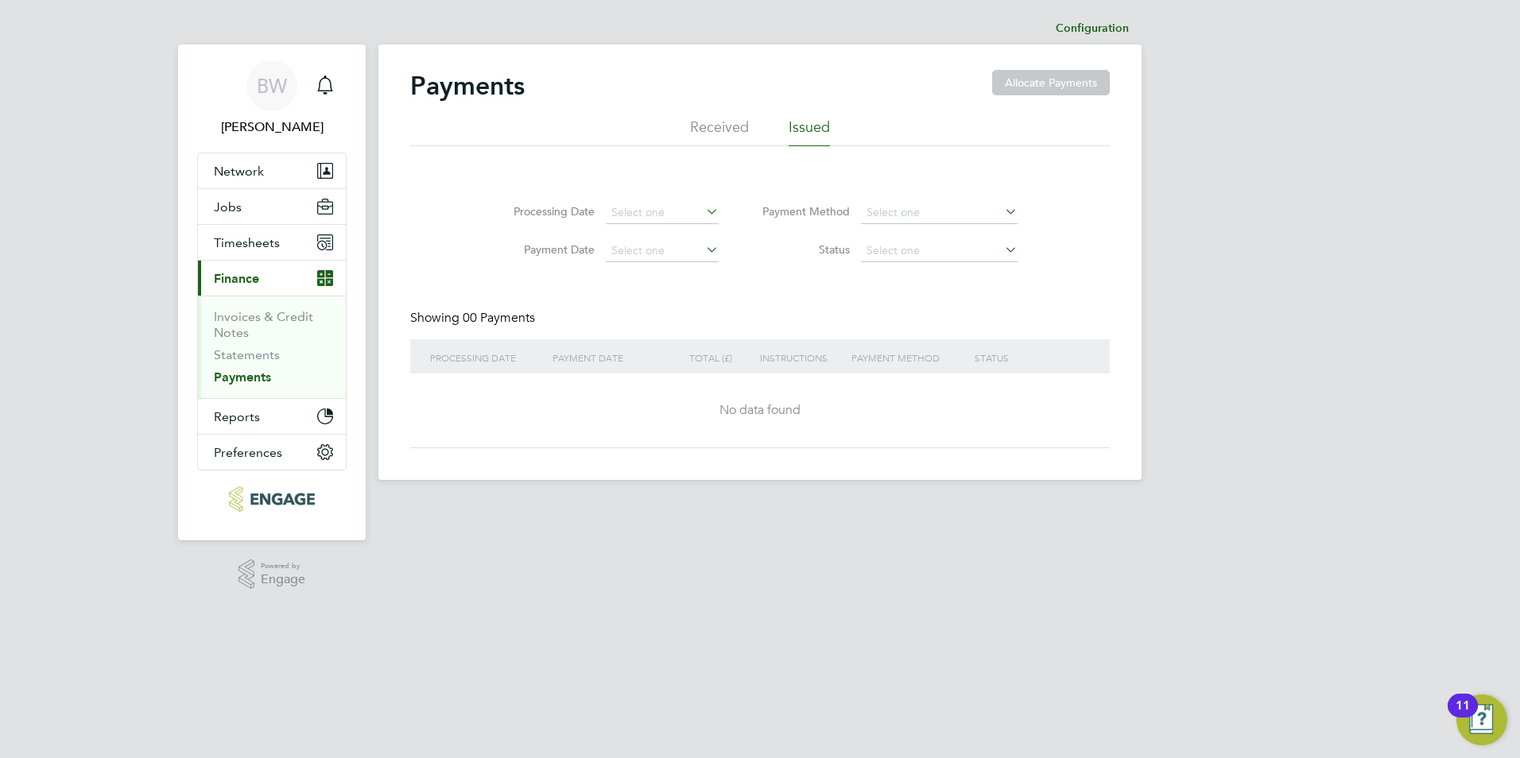
click at [722, 118] on li "Received" at bounding box center [719, 132] width 59 height 29
click at [792, 126] on li "Issued" at bounding box center [808, 132] width 41 height 29
click at [285, 242] on button "Timesheets" at bounding box center [272, 242] width 148 height 35
